Goal: Task Accomplishment & Management: Complete application form

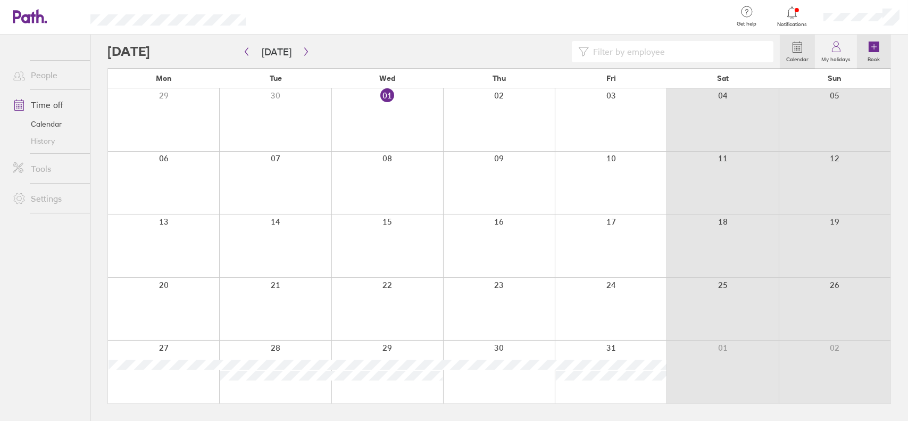
click at [877, 50] on icon at bounding box center [874, 46] width 11 height 11
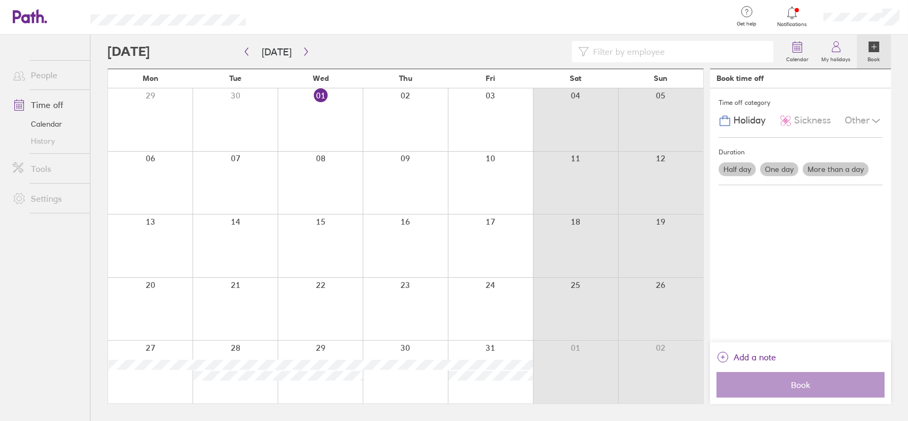
click at [780, 169] on label "One day" at bounding box center [779, 169] width 38 height 14
click at [0, 0] on input "One day" at bounding box center [0, 0] width 0 height 0
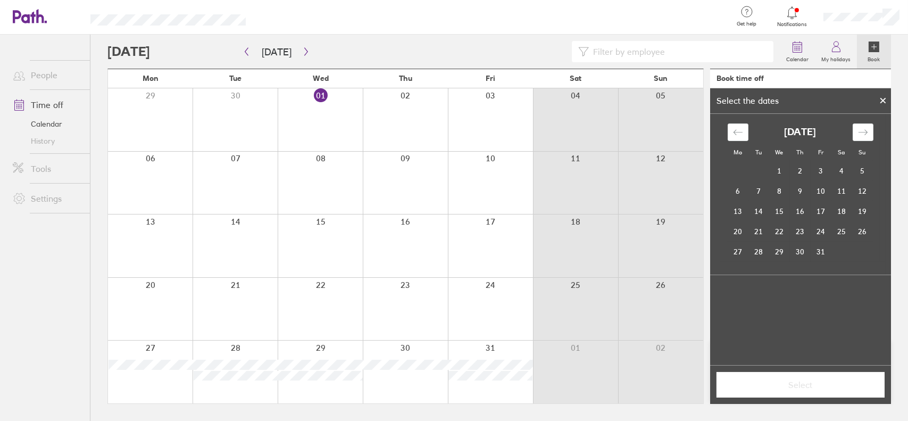
click at [884, 101] on icon at bounding box center [883, 100] width 4 height 4
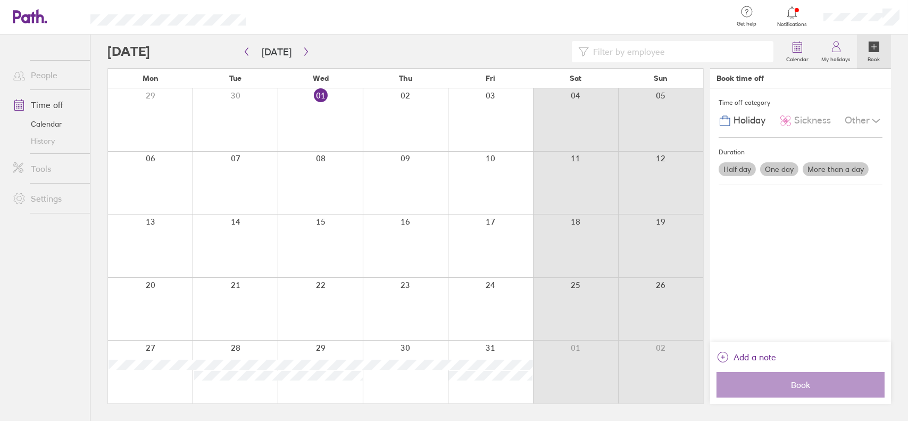
click at [816, 169] on label "More than a day" at bounding box center [836, 169] width 66 height 14
click at [0, 0] on input "More than a day" at bounding box center [0, 0] width 0 height 0
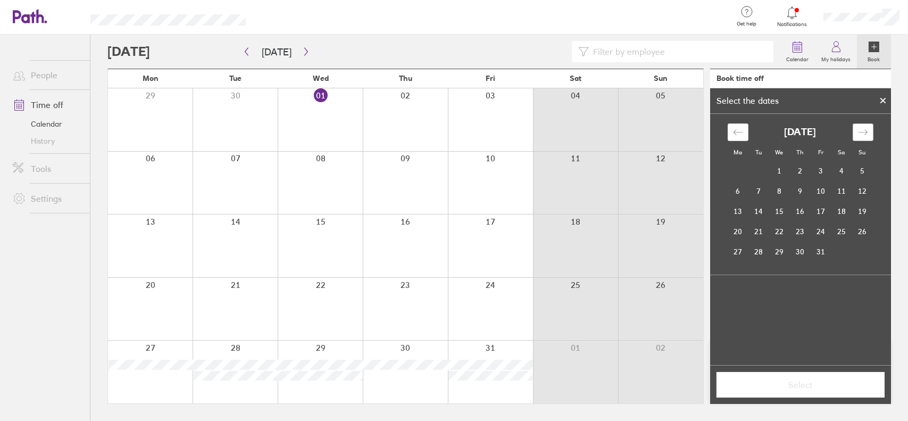
click at [868, 139] on div "Move forward to switch to the next month." at bounding box center [863, 132] width 21 height 18
click at [784, 212] on td "12" at bounding box center [779, 211] width 21 height 20
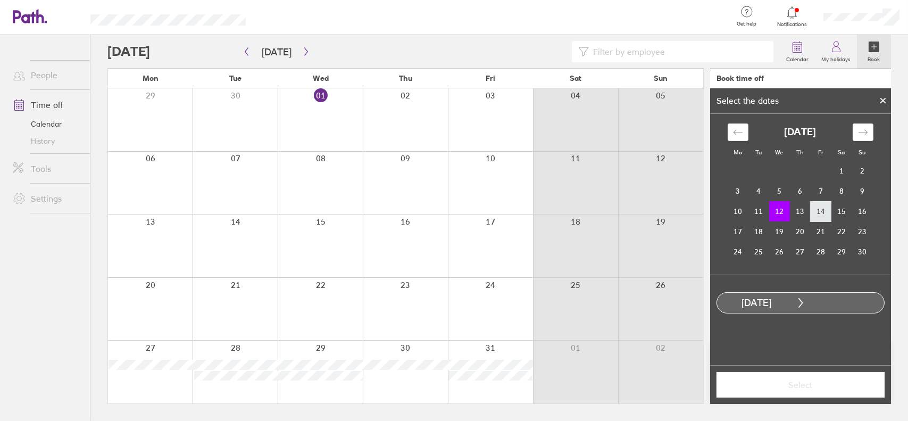
click at [828, 212] on td "14" at bounding box center [821, 211] width 21 height 20
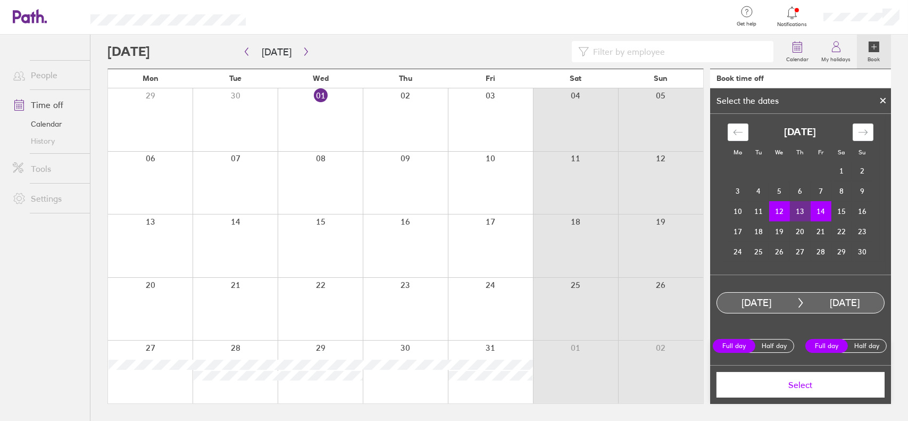
click at [797, 390] on button "Select" at bounding box center [801, 385] width 168 height 26
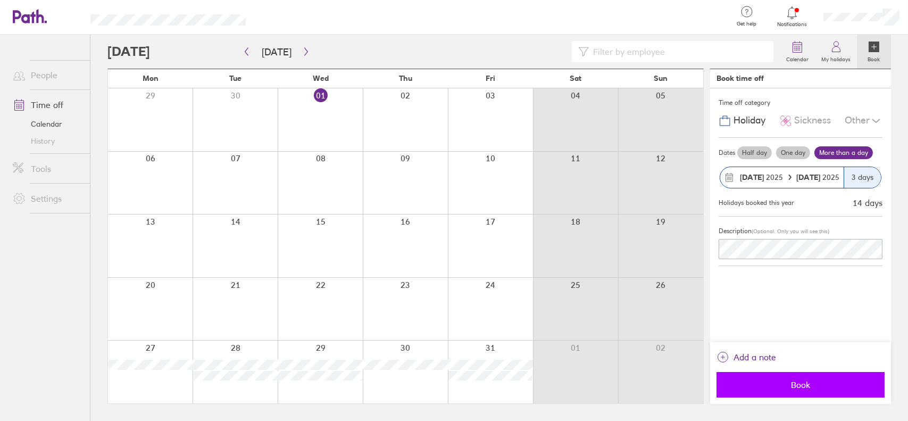
click at [791, 388] on span "Book" at bounding box center [800, 385] width 153 height 10
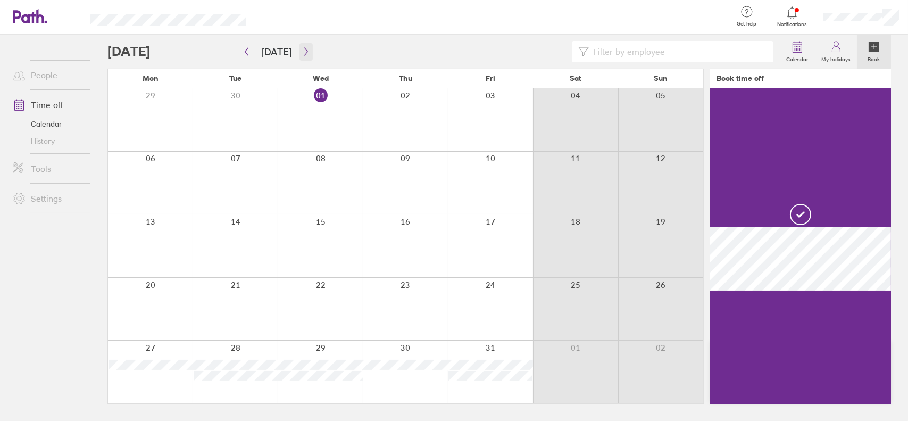
click at [304, 52] on icon "button" at bounding box center [306, 51] width 8 height 9
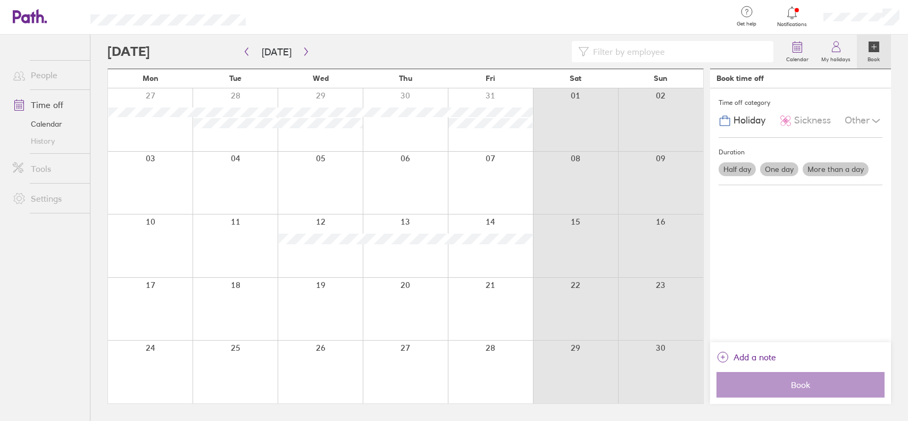
click at [300, 65] on div "Calendar My holidays Book" at bounding box center [499, 52] width 784 height 34
